Goal: Use online tool/utility: Utilize a website feature to perform a specific function

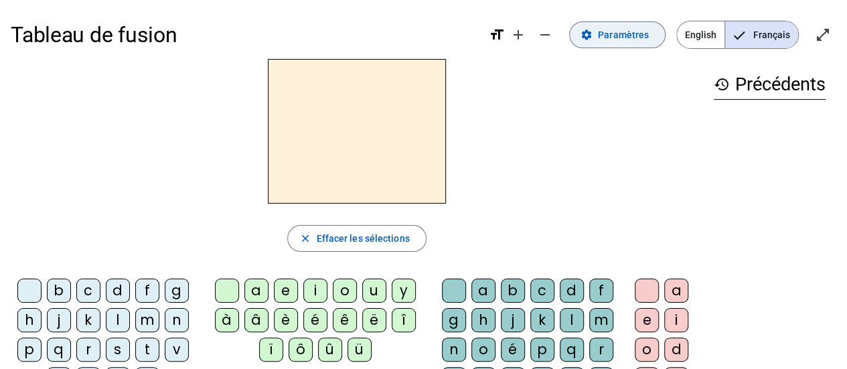
click at [631, 38] on span "Paramètres" at bounding box center [623, 35] width 51 height 16
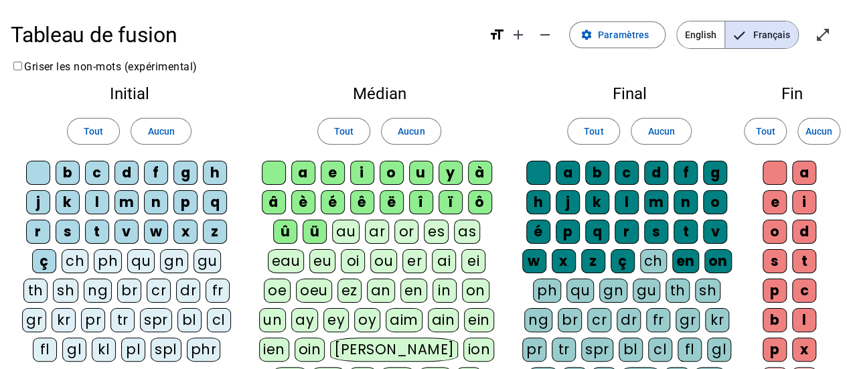
click at [387, 261] on div "ou" at bounding box center [383, 261] width 27 height 24
click at [622, 38] on span "Paramètres" at bounding box center [623, 35] width 51 height 16
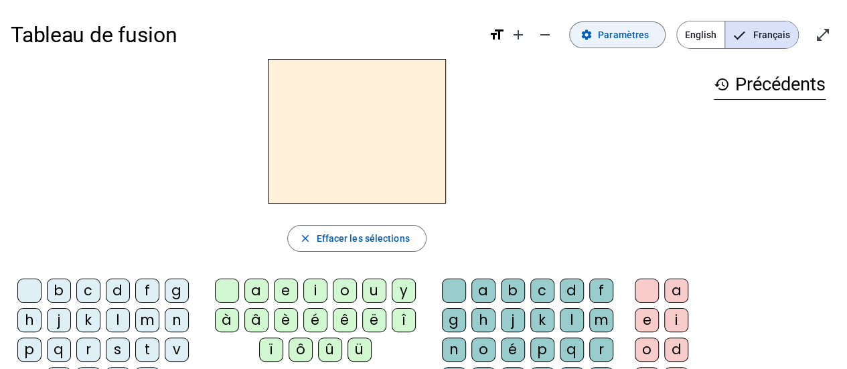
click at [627, 32] on span "Paramètres" at bounding box center [623, 35] width 51 height 16
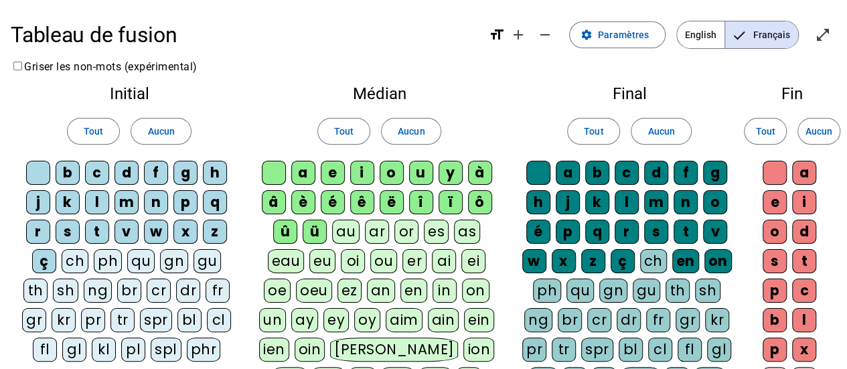
click at [381, 257] on div "ou" at bounding box center [383, 261] width 27 height 24
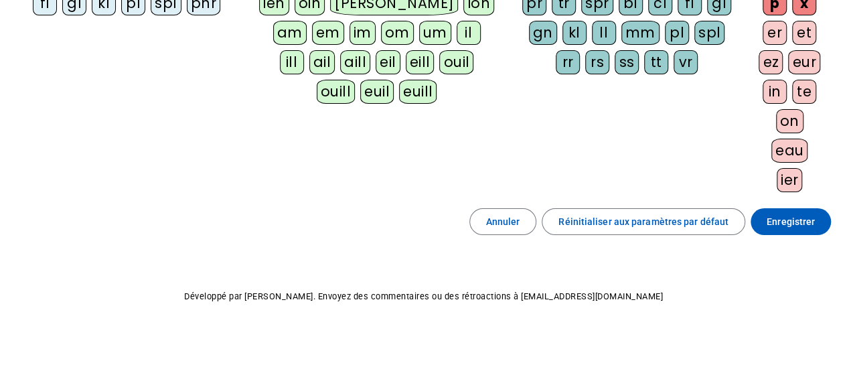
click at [792, 218] on span "Enregistrer" at bounding box center [791, 222] width 48 height 16
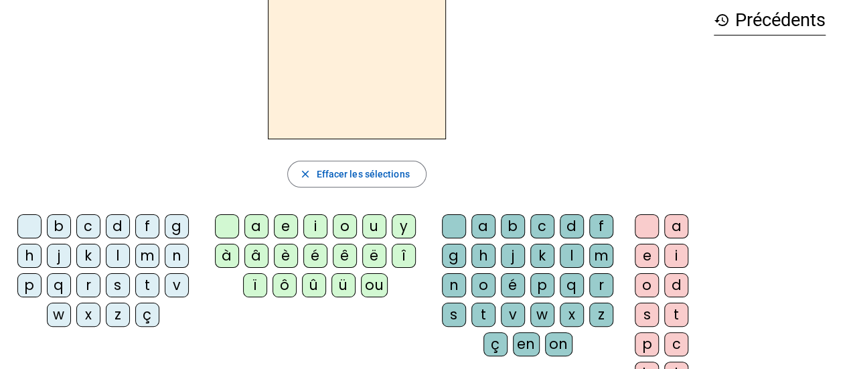
scroll to position [60, 0]
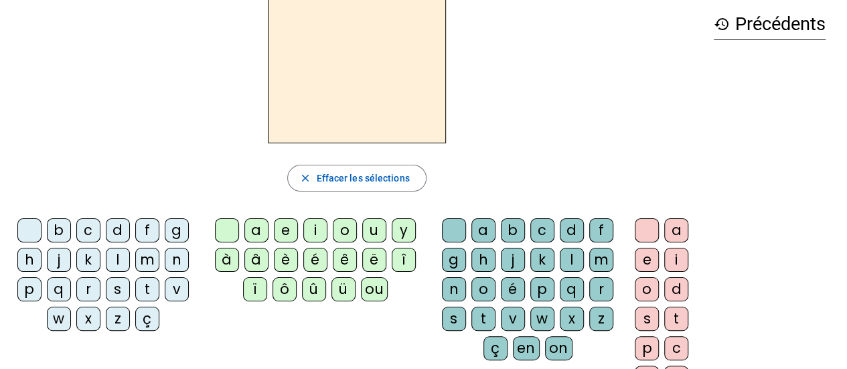
click at [149, 259] on div "m" at bounding box center [147, 260] width 24 height 24
click at [255, 229] on div "a" at bounding box center [257, 230] width 24 height 24
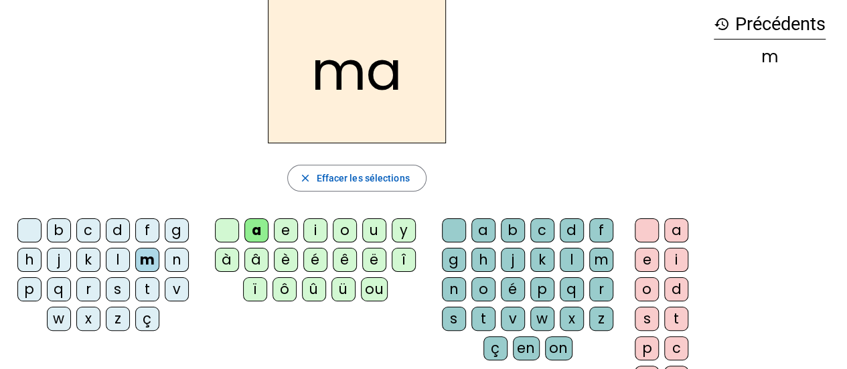
click at [285, 230] on div "e" at bounding box center [286, 230] width 24 height 24
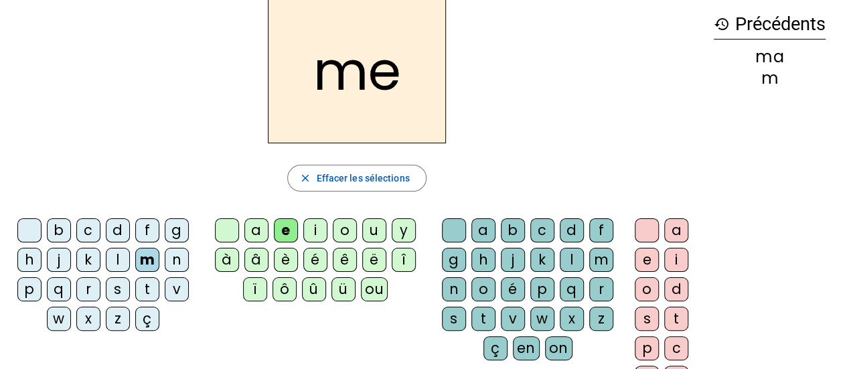
click at [315, 226] on div "i" at bounding box center [315, 230] width 24 height 24
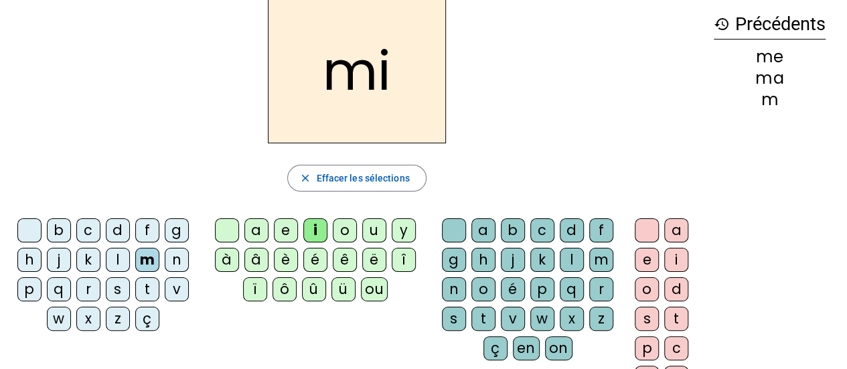
click at [377, 231] on div "u" at bounding box center [374, 230] width 24 height 24
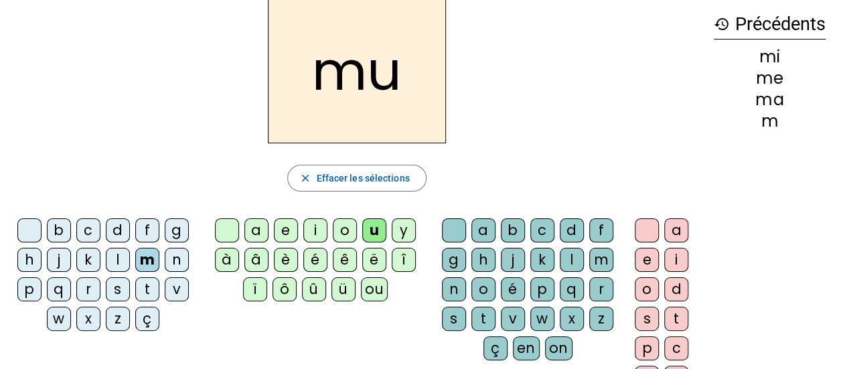
click at [598, 287] on div "r" at bounding box center [602, 289] width 24 height 24
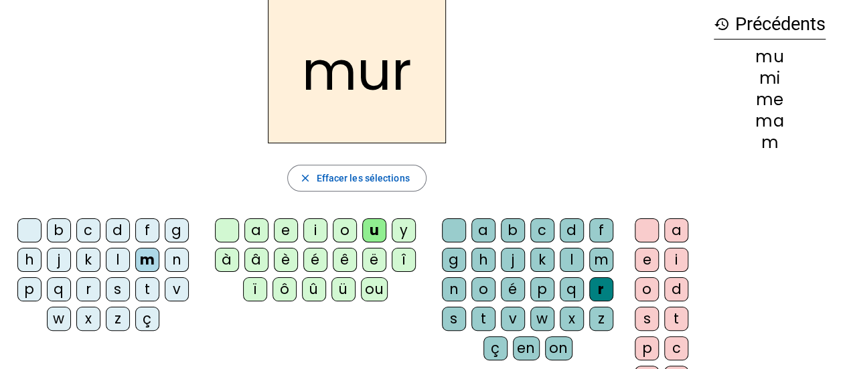
click at [492, 132] on div "mur" at bounding box center [357, 71] width 693 height 145
click at [581, 52] on div "mur" at bounding box center [357, 71] width 693 height 145
click at [586, 27] on div "mur" at bounding box center [357, 71] width 693 height 145
click at [27, 288] on div "p" at bounding box center [29, 289] width 24 height 24
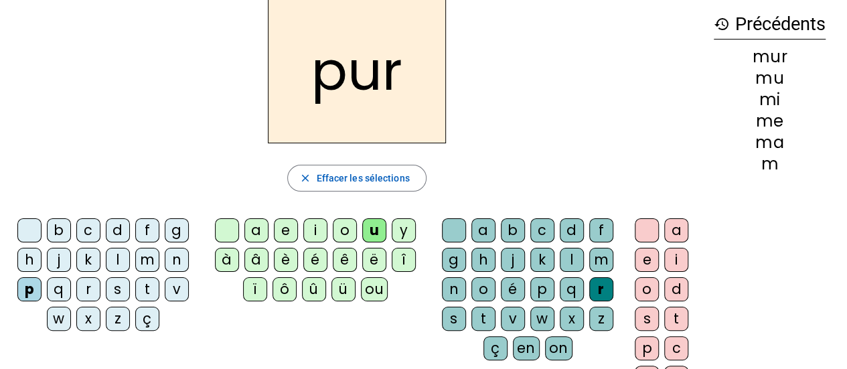
click at [542, 286] on div "p" at bounding box center [543, 289] width 24 height 24
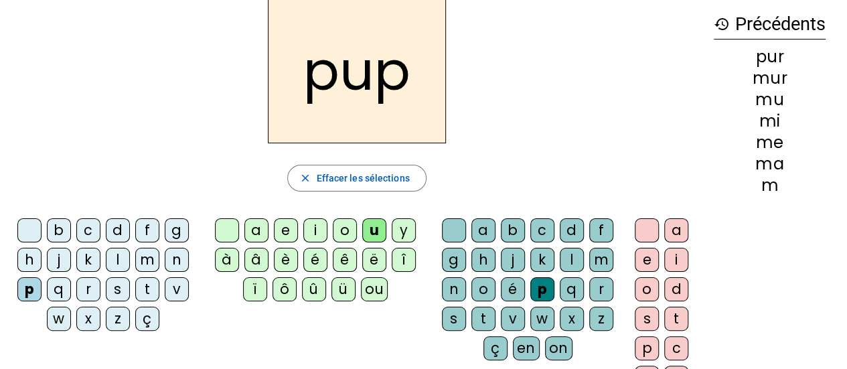
click at [597, 287] on div "r" at bounding box center [602, 289] width 24 height 24
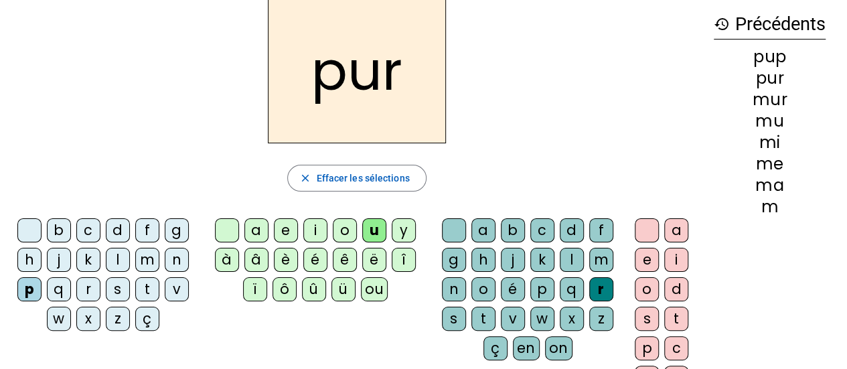
click at [349, 94] on h2 "pur" at bounding box center [357, 71] width 178 height 145
click at [514, 198] on div "pur close Effacer les sélections b c d f g h j k l m n p q r s t v w x z ç a e …" at bounding box center [357, 214] width 693 height 431
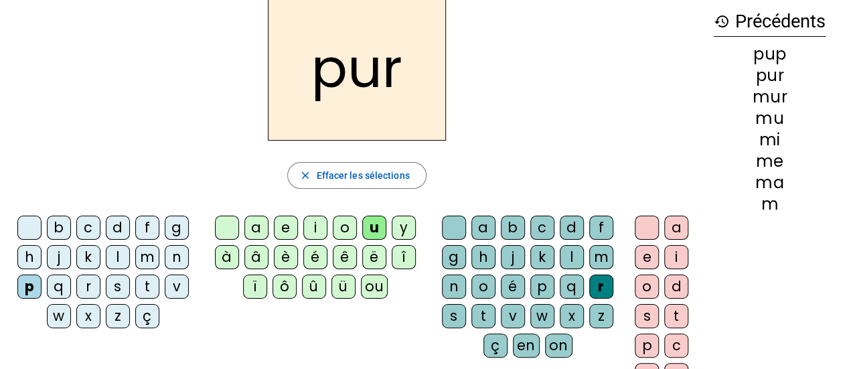
scroll to position [66, 0]
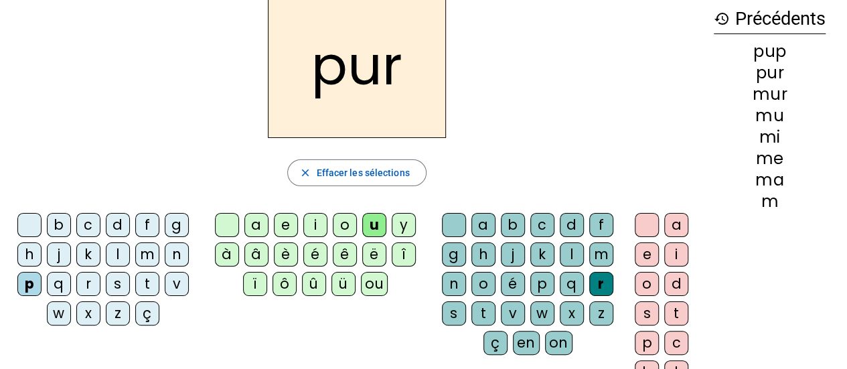
click at [259, 225] on div "a" at bounding box center [257, 225] width 24 height 24
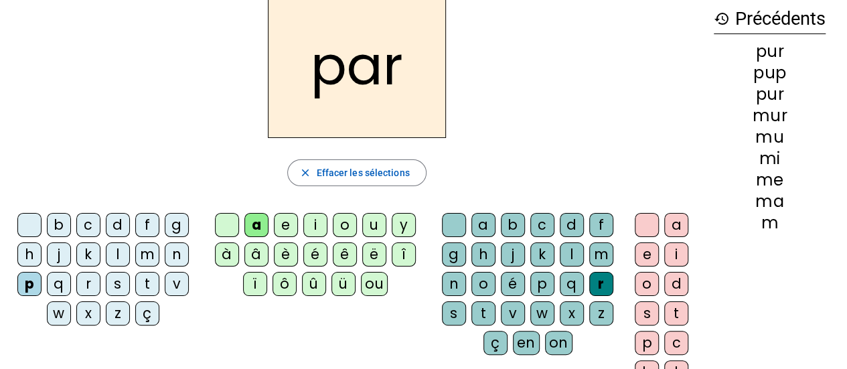
click at [370, 225] on div "u" at bounding box center [374, 225] width 24 height 24
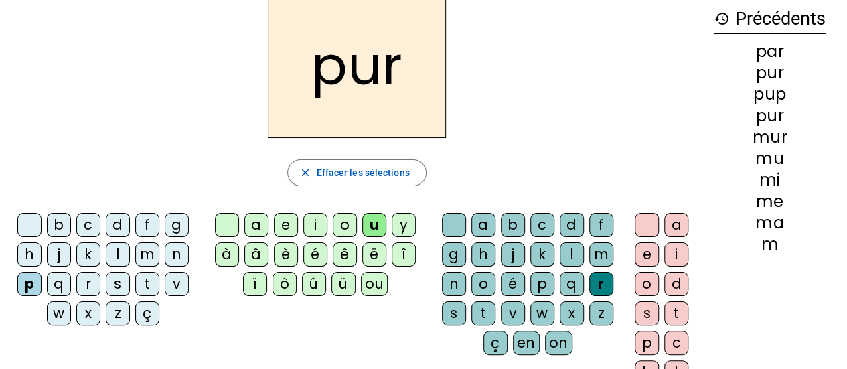
click at [338, 224] on div "o" at bounding box center [345, 225] width 24 height 24
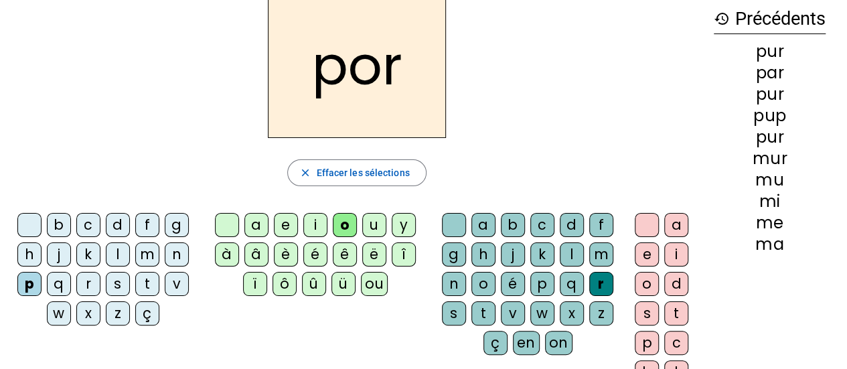
click at [285, 284] on div "ô" at bounding box center [285, 284] width 24 height 24
click at [378, 279] on div "ou" at bounding box center [374, 284] width 27 height 24
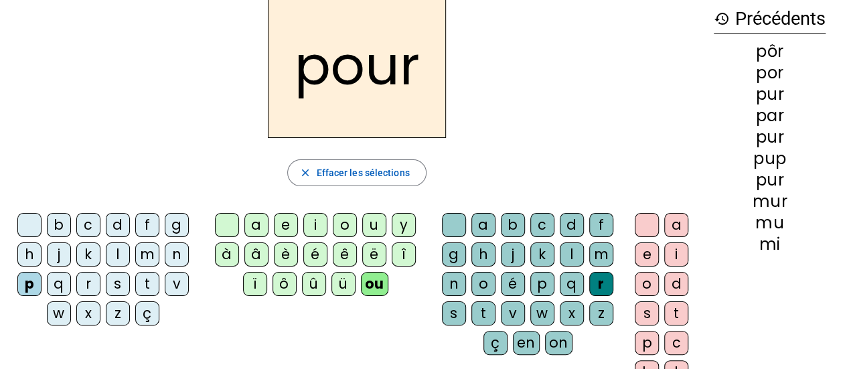
click at [63, 259] on div "j" at bounding box center [59, 255] width 24 height 24
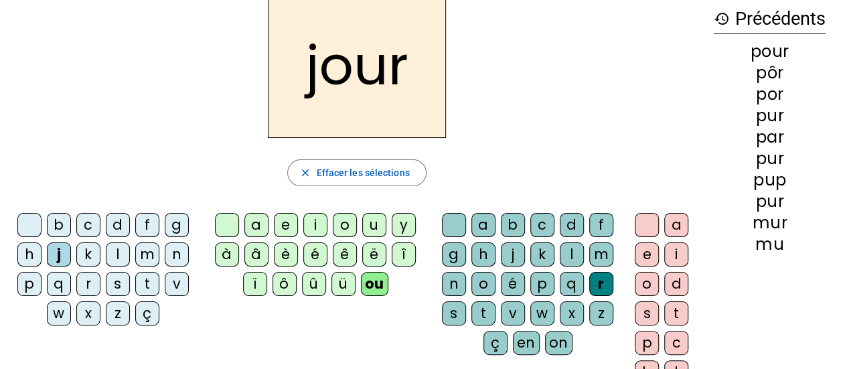
click at [379, 170] on span "Effacer les sélections" at bounding box center [362, 173] width 93 height 16
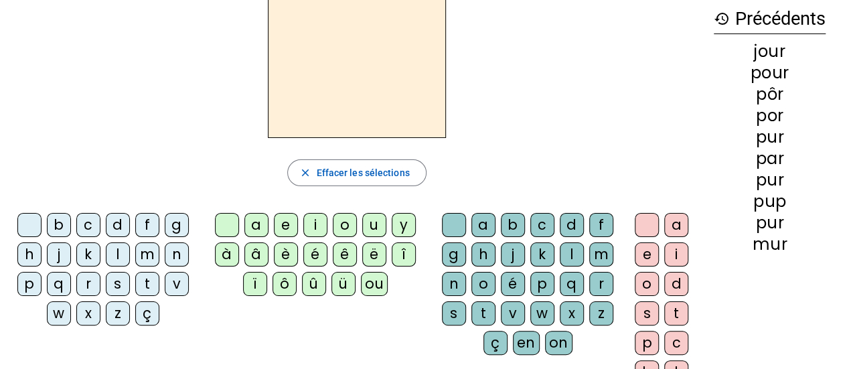
click at [280, 216] on div "e" at bounding box center [286, 225] width 24 height 24
click at [220, 295] on div "a e i o u y à â è é ê ë [PERSON_NAME] ô û ü ou" at bounding box center [318, 257] width 224 height 88
click at [225, 230] on div at bounding box center [227, 225] width 24 height 24
click at [342, 221] on div "o" at bounding box center [345, 225] width 24 height 24
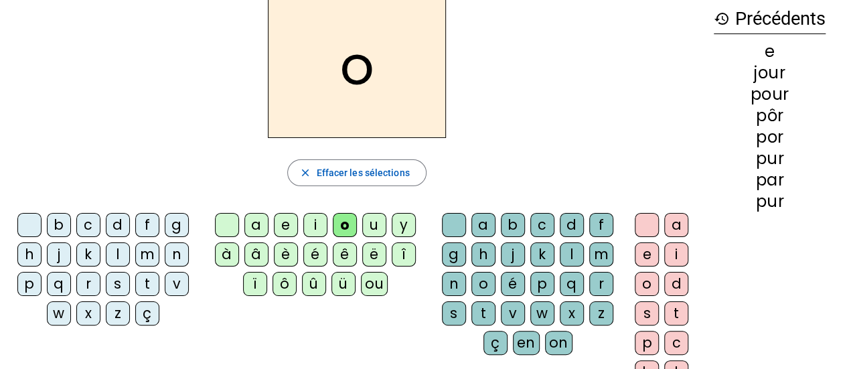
click at [595, 284] on div "r" at bounding box center [602, 284] width 24 height 24
click at [677, 283] on div "d" at bounding box center [677, 284] width 24 height 24
